Goal: Check status: Check status

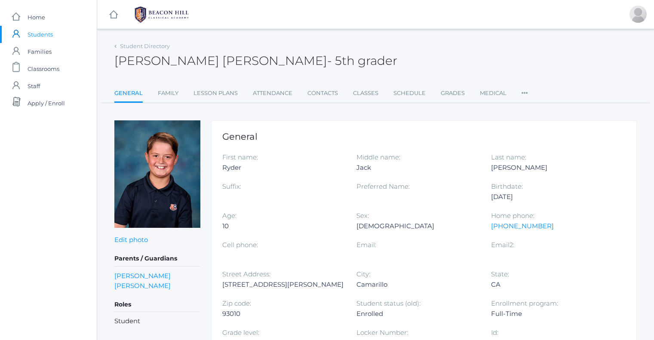
scroll to position [348, 0]
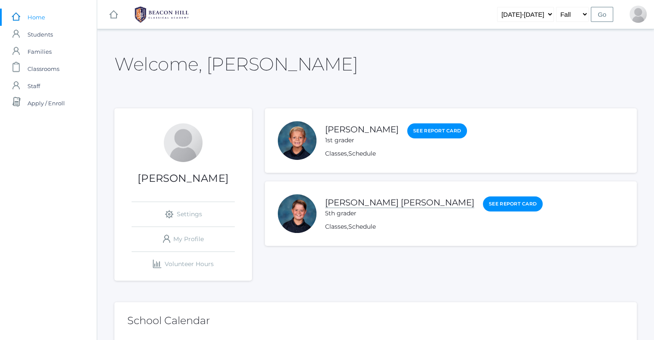
click at [341, 201] on link "[PERSON_NAME] [PERSON_NAME]" at bounding box center [399, 202] width 149 height 11
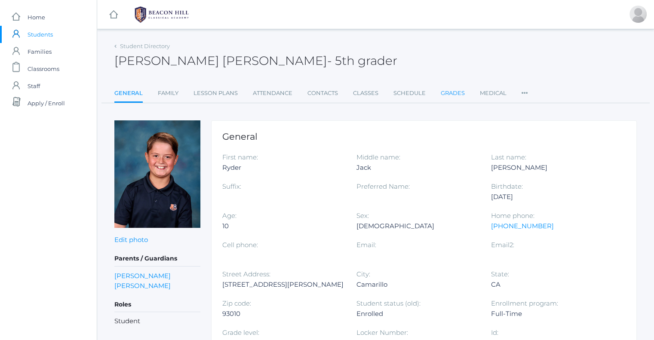
click at [442, 89] on link "Grades" at bounding box center [453, 93] width 24 height 17
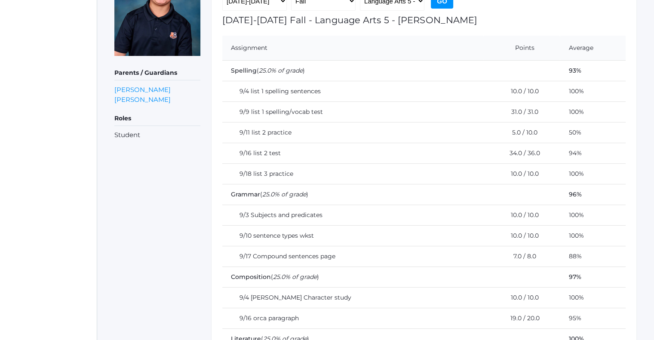
scroll to position [172, 0]
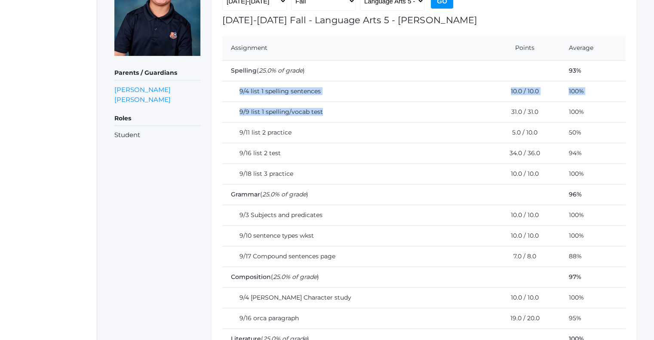
drag, startPoint x: 239, startPoint y: 89, endPoint x: 339, endPoint y: 101, distance: 100.5
click at [339, 101] on tbody "Spelling ( 25.0% of grade ) 93% 9/4 list 1 spelling sentences 10.0 / 10.0 100% …" at bounding box center [423, 235] width 403 height 351
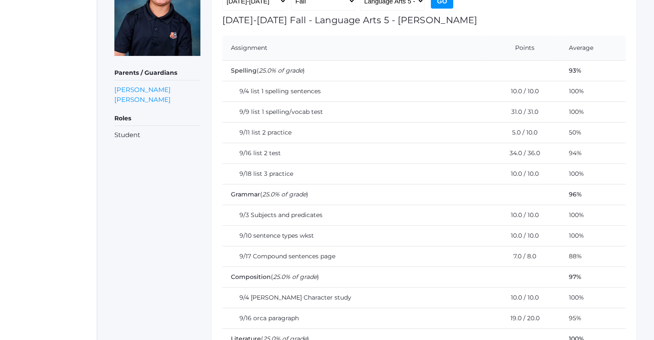
click at [323, 130] on td "9/11 list 2 practice" at bounding box center [352, 132] width 261 height 21
drag, startPoint x: 304, startPoint y: 130, endPoint x: 241, endPoint y: 129, distance: 63.2
click at [241, 129] on td "9/11 list 2 practice" at bounding box center [352, 132] width 261 height 21
click at [241, 133] on td "9/11 list 2 practice" at bounding box center [352, 132] width 261 height 21
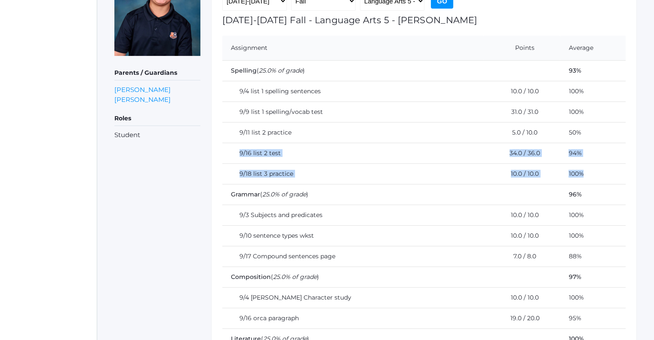
drag, startPoint x: 241, startPoint y: 151, endPoint x: 581, endPoint y: 169, distance: 341.1
click at [581, 169] on tbody "Spelling ( 25.0% of grade ) 93% 9/4 list 1 spelling sentences 10.0 / 10.0 100% …" at bounding box center [423, 235] width 403 height 351
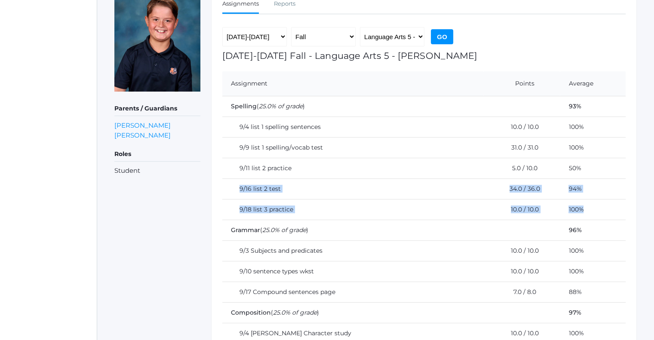
scroll to position [68, 0]
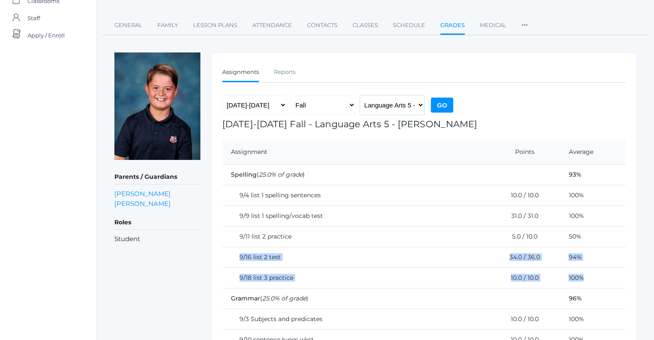
click at [391, 106] on select "Language Arts 5 - [PERSON_NAME] Latin 5 - [PERSON_NAME] Mathematics 5 - [PERSON…" at bounding box center [392, 104] width 65 height 19
select select "1971"
click at [360, 95] on select "Language Arts 5 - [PERSON_NAME] Latin 5 - [PERSON_NAME] Mathematics 5 - [PERSON…" at bounding box center [392, 104] width 65 height 19
click at [439, 110] on input "Go" at bounding box center [442, 105] width 22 height 15
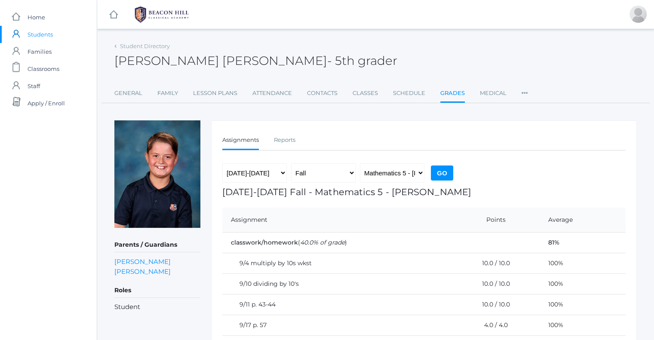
scroll to position [77, 0]
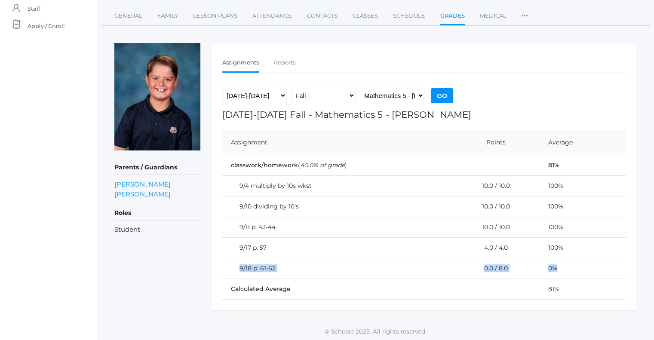
drag, startPoint x: 240, startPoint y: 267, endPoint x: 565, endPoint y: 271, distance: 325.2
click at [565, 271] on tr "9/18 p. 61-62 0.0 / 8.0 0%" at bounding box center [423, 268] width 403 height 21
click at [411, 90] on select "Language Arts 5 - Salazar Latin 5 - Salazar Mathematics 5 - Salazar Science 5 -…" at bounding box center [392, 95] width 65 height 19
select select "1965"
click at [360, 86] on select "Language Arts 5 - Salazar Latin 5 - Salazar Mathematics 5 - Salazar Science 5 -…" at bounding box center [392, 95] width 65 height 19
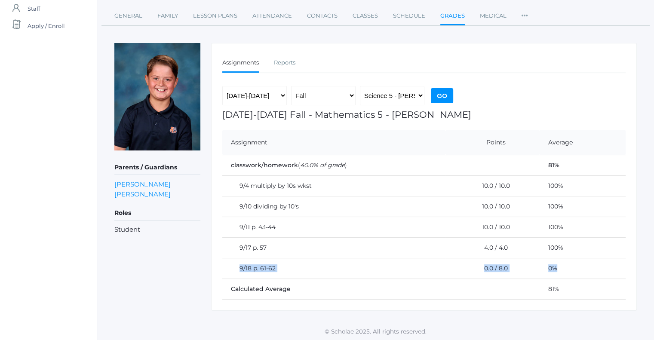
click at [443, 94] on input "Go" at bounding box center [442, 95] width 22 height 15
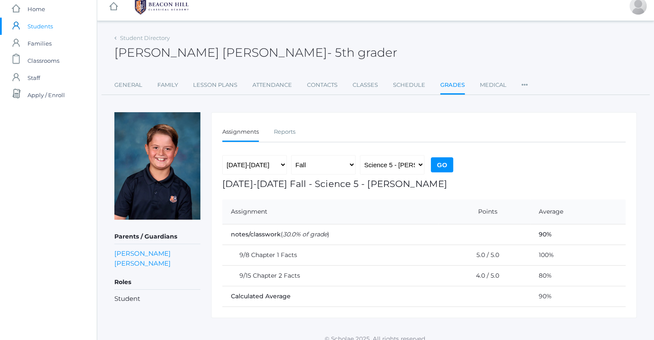
scroll to position [15, 0]
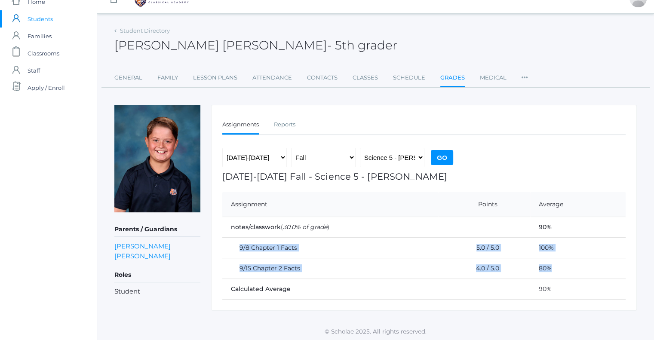
drag, startPoint x: 556, startPoint y: 271, endPoint x: 225, endPoint y: 249, distance: 331.0
click at [225, 249] on tbody "notes/classwork ( 30.0% of grade ) 90% 9/8 Chapter 1 Facts 5.0 / 5.0 100% 9/15 …" at bounding box center [423, 258] width 403 height 83
click at [347, 282] on td "Calculated Average" at bounding box center [376, 289] width 308 height 21
click at [375, 157] on select "Language Arts 5 - [PERSON_NAME] Latin 5 - [PERSON_NAME] Mathematics 5 - [PERSON…" at bounding box center [392, 157] width 65 height 19
select select "1966"
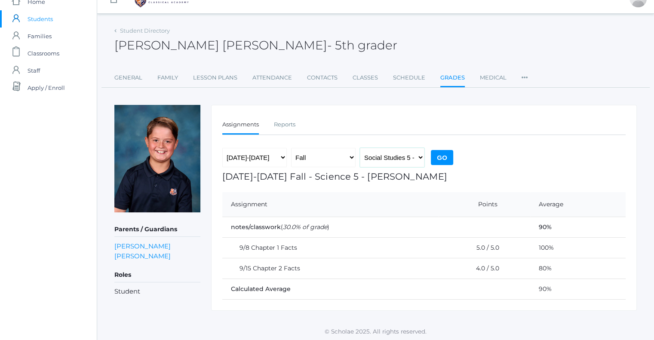
click at [360, 148] on select "Language Arts 5 - [PERSON_NAME] Latin 5 - [PERSON_NAME] Mathematics 5 - [PERSON…" at bounding box center [392, 157] width 65 height 19
click at [443, 156] on input "Go" at bounding box center [442, 157] width 22 height 15
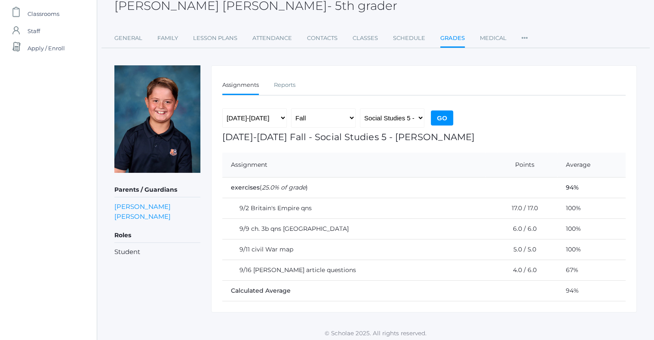
scroll to position [57, 0]
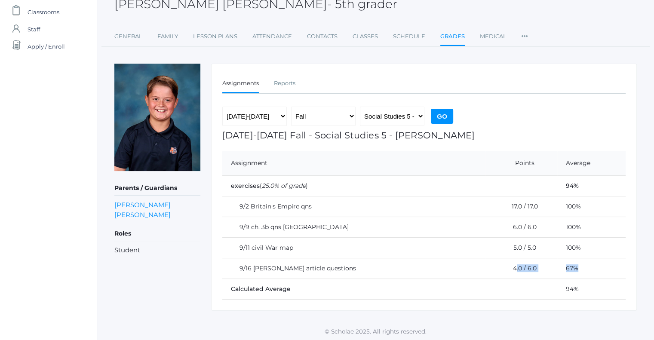
drag, startPoint x: 514, startPoint y: 265, endPoint x: 584, endPoint y: 264, distance: 69.3
click at [584, 264] on tr "9/16 Harriet Tubman article questions 4.0 / 6.0 67%" at bounding box center [423, 268] width 403 height 21
click at [397, 113] on select "Language Arts 5 - [PERSON_NAME] Latin 5 - [PERSON_NAME] Mathematics 5 - [PERSON…" at bounding box center [392, 116] width 65 height 19
select select "1967"
click at [360, 107] on select "Language Arts 5 - [PERSON_NAME] Latin 5 - [PERSON_NAME] Mathematics 5 - [PERSON…" at bounding box center [392, 116] width 65 height 19
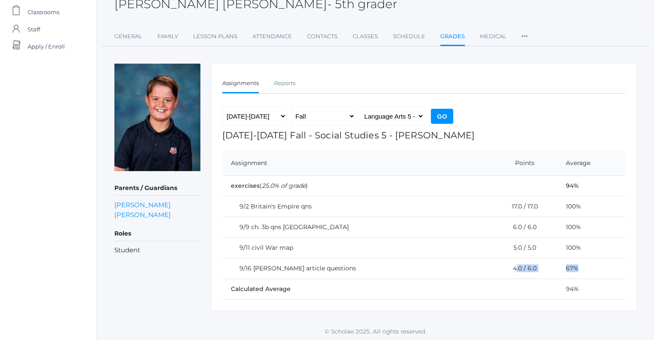
click at [435, 113] on input "Go" at bounding box center [442, 116] width 22 height 15
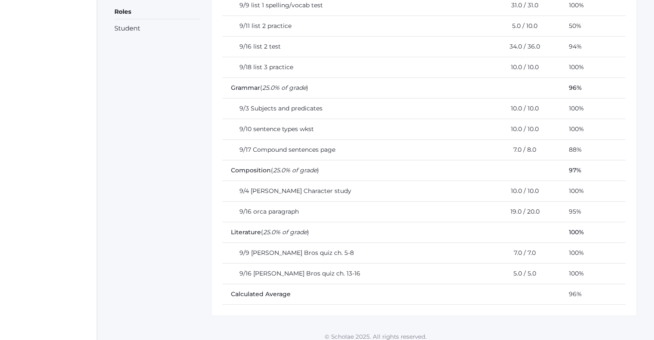
scroll to position [283, 0]
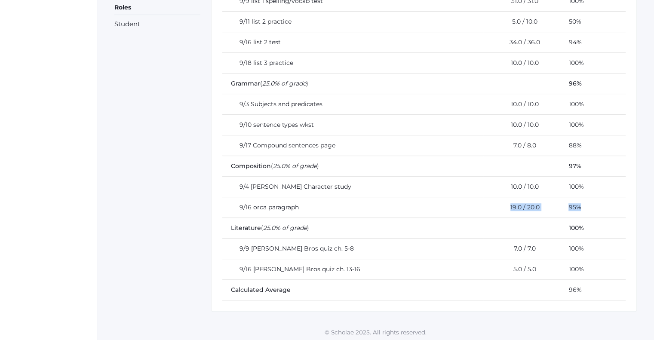
drag, startPoint x: 496, startPoint y: 208, endPoint x: 605, endPoint y: 204, distance: 108.9
click at [605, 204] on tr "9/16 orca paragraph 19.0 / 20.0 95%" at bounding box center [423, 207] width 403 height 21
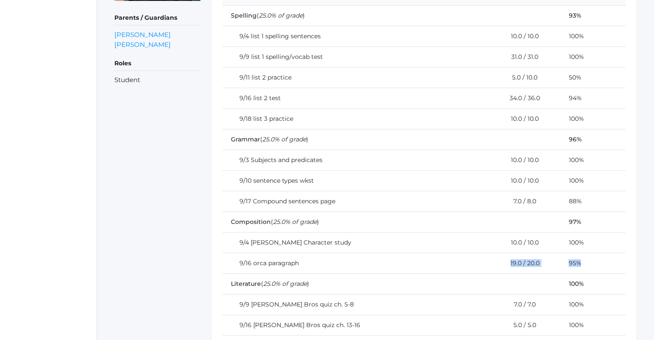
scroll to position [240, 0]
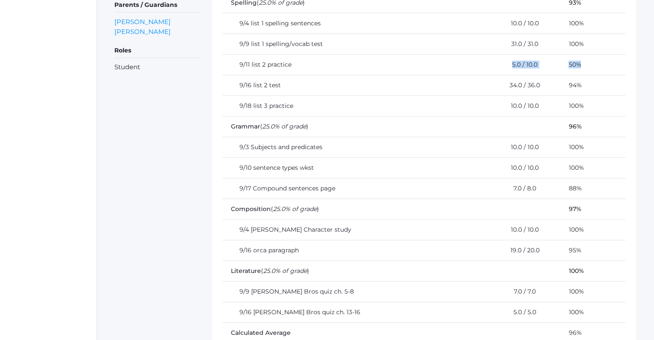
drag, startPoint x: 502, startPoint y: 64, endPoint x: 594, endPoint y: 62, distance: 92.1
click at [594, 62] on tr "9/11 list 2 practice 5.0 / 10.0 50%" at bounding box center [423, 64] width 403 height 21
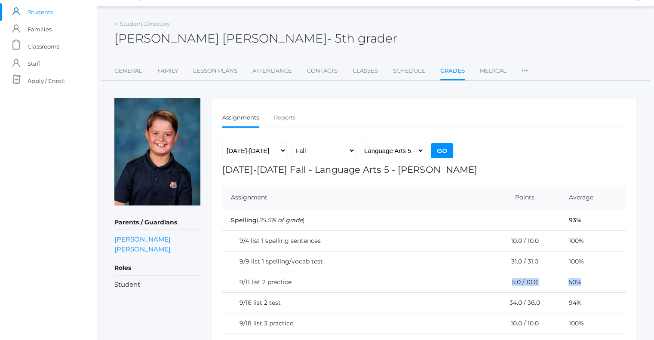
scroll to position [0, 0]
